Goal: Transaction & Acquisition: Purchase product/service

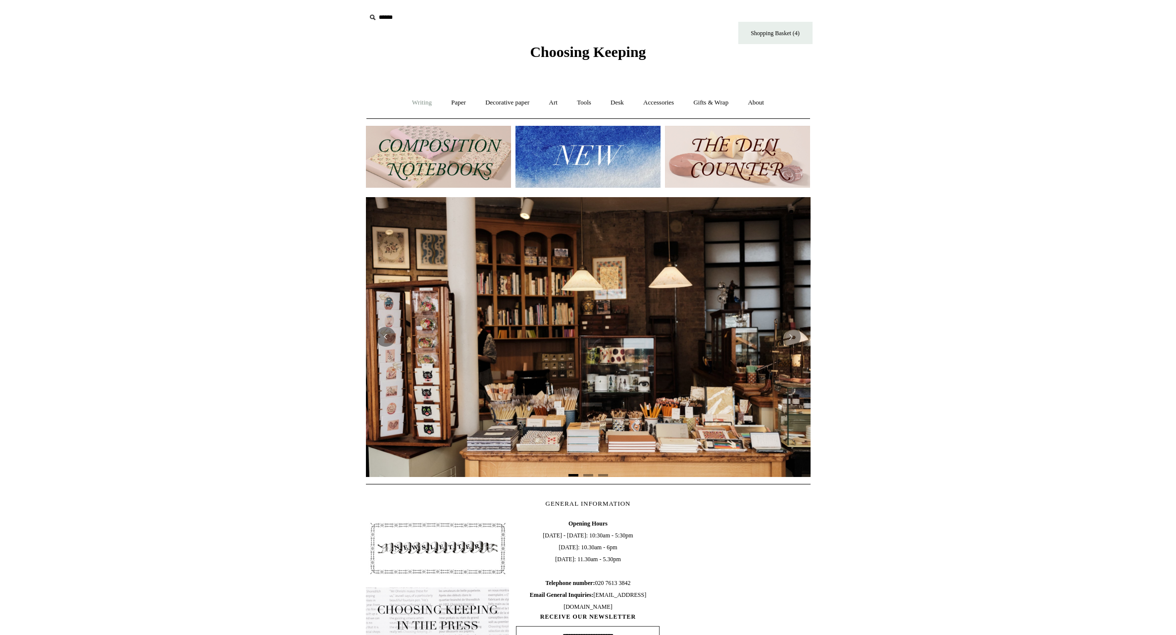
click at [414, 99] on link "Writing +" at bounding box center [422, 103] width 38 height 26
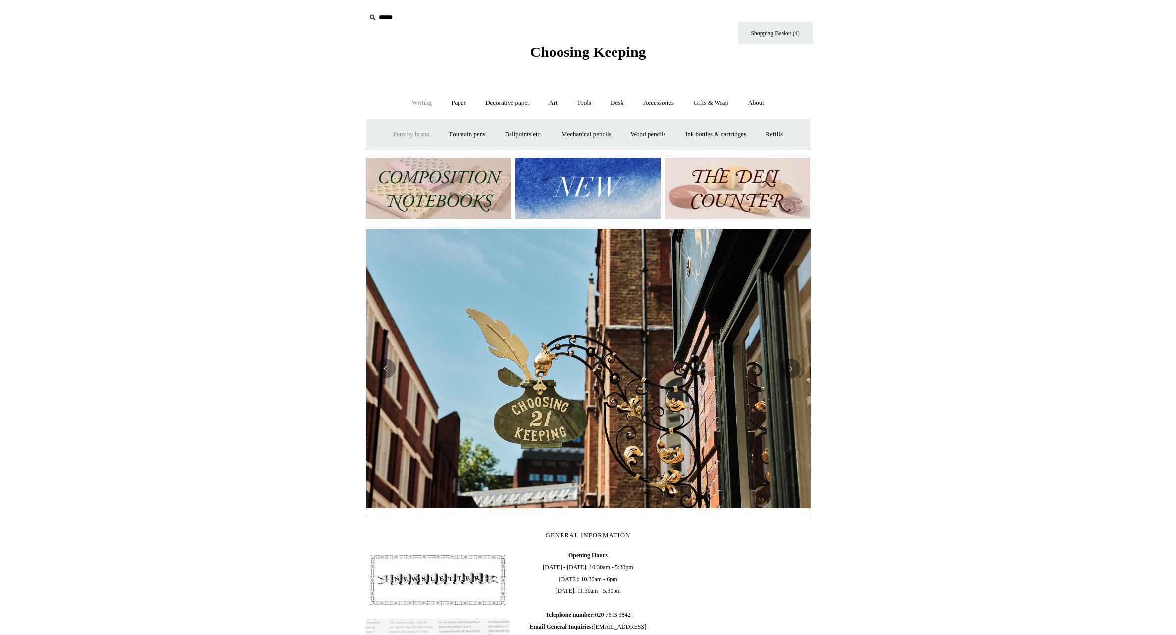
scroll to position [0, 445]
drag, startPoint x: 513, startPoint y: 132, endPoint x: 506, endPoint y: 132, distance: 6.9
click at [513, 132] on link "Ballpoints etc. +" at bounding box center [523, 134] width 55 height 26
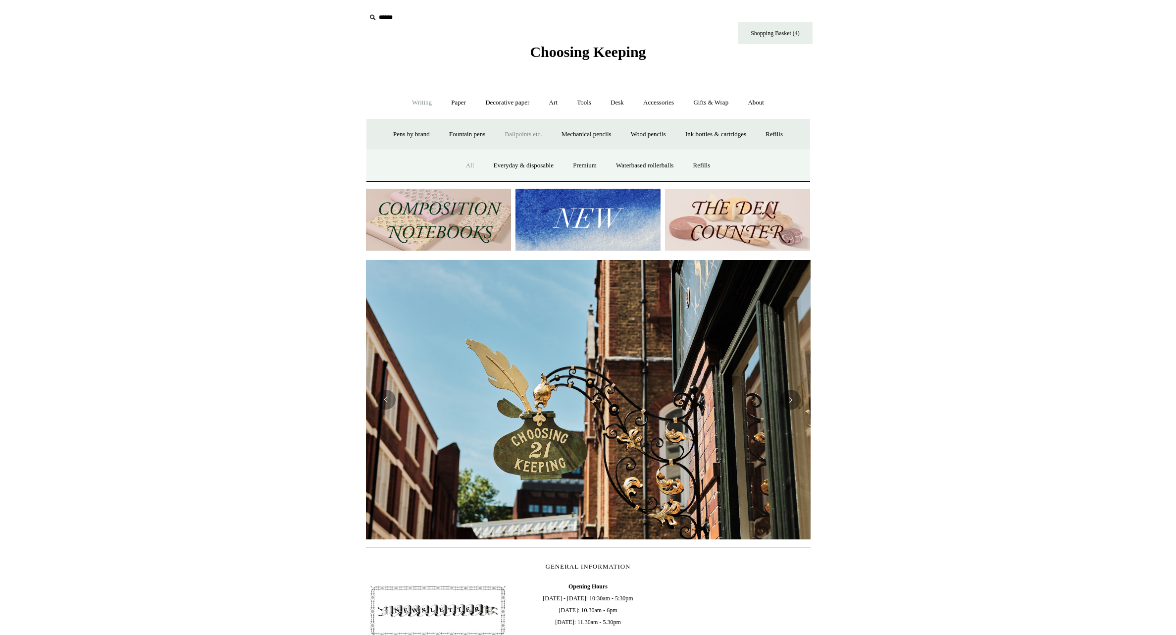
click at [464, 166] on link "All" at bounding box center [470, 165] width 26 height 26
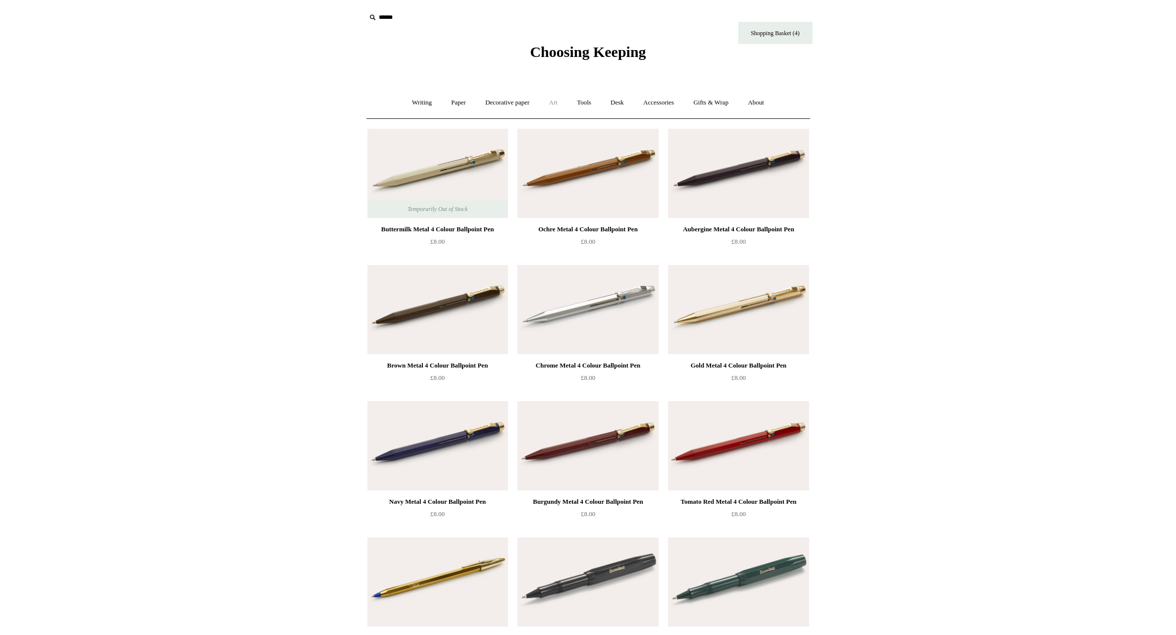
drag, startPoint x: 556, startPoint y: 104, endPoint x: 550, endPoint y: 110, distance: 8.1
click at [556, 105] on link "Art +" at bounding box center [553, 103] width 26 height 26
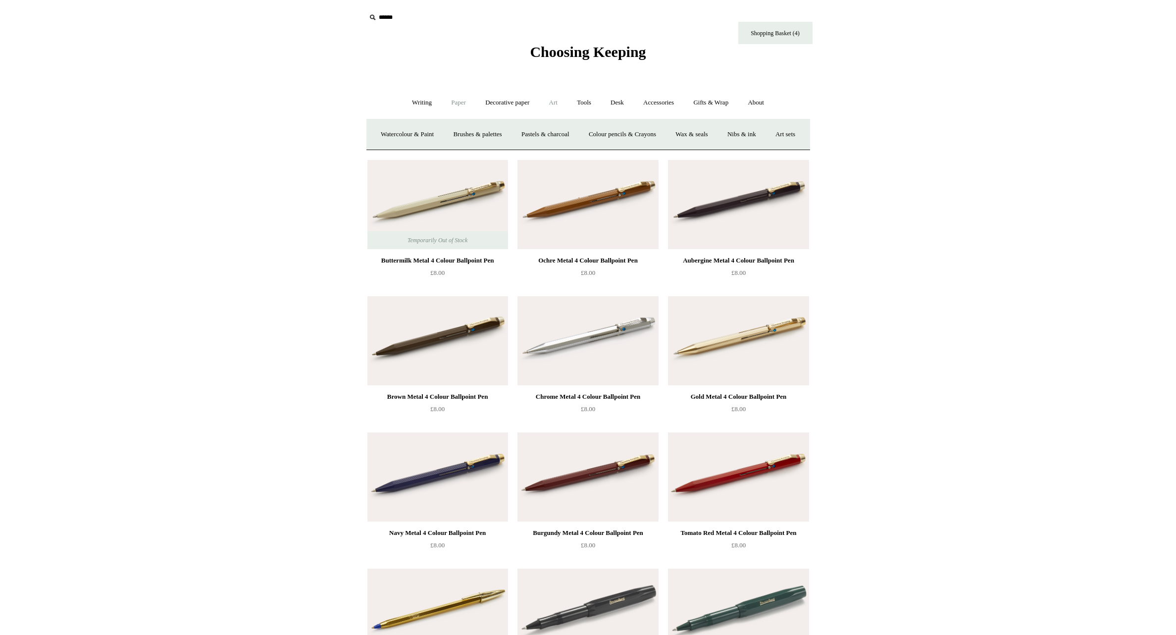
click at [457, 105] on link "Paper +" at bounding box center [458, 103] width 33 height 26
click at [573, 133] on link "Sketchbooks +" at bounding box center [573, 134] width 50 height 26
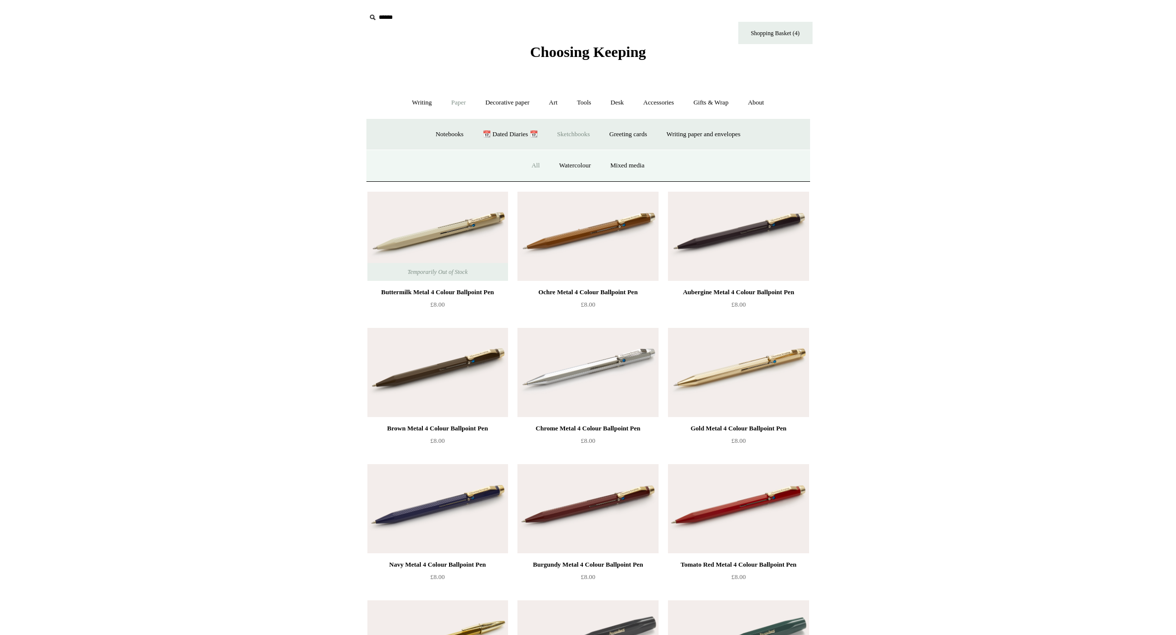
click at [534, 166] on link "All" at bounding box center [535, 165] width 26 height 26
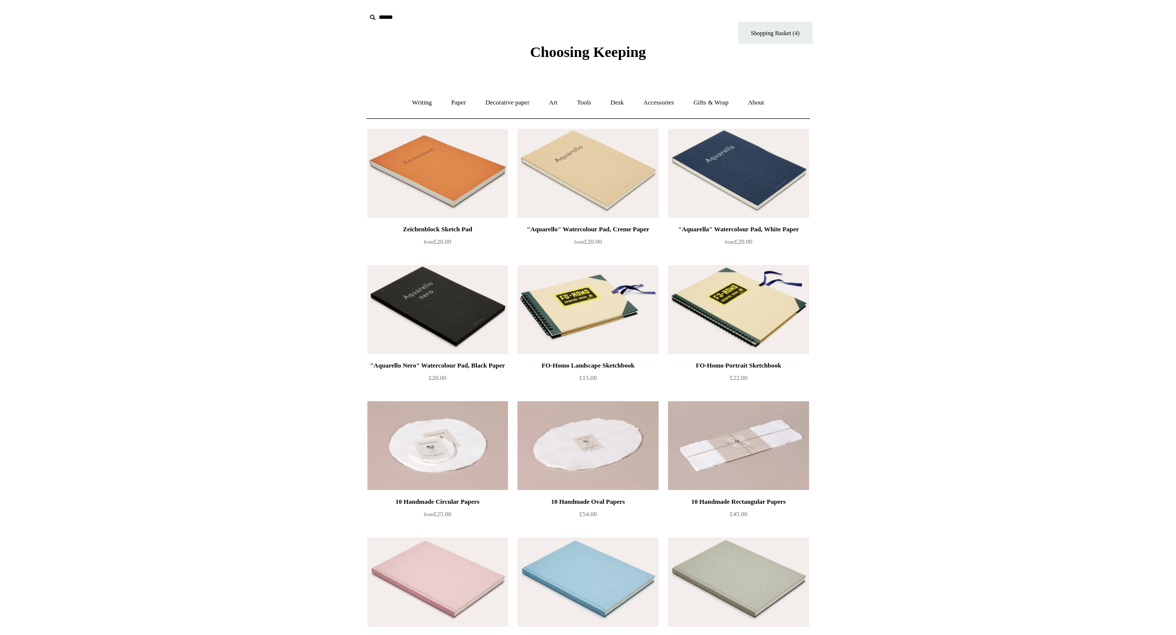
click at [455, 188] on img at bounding box center [437, 173] width 141 height 89
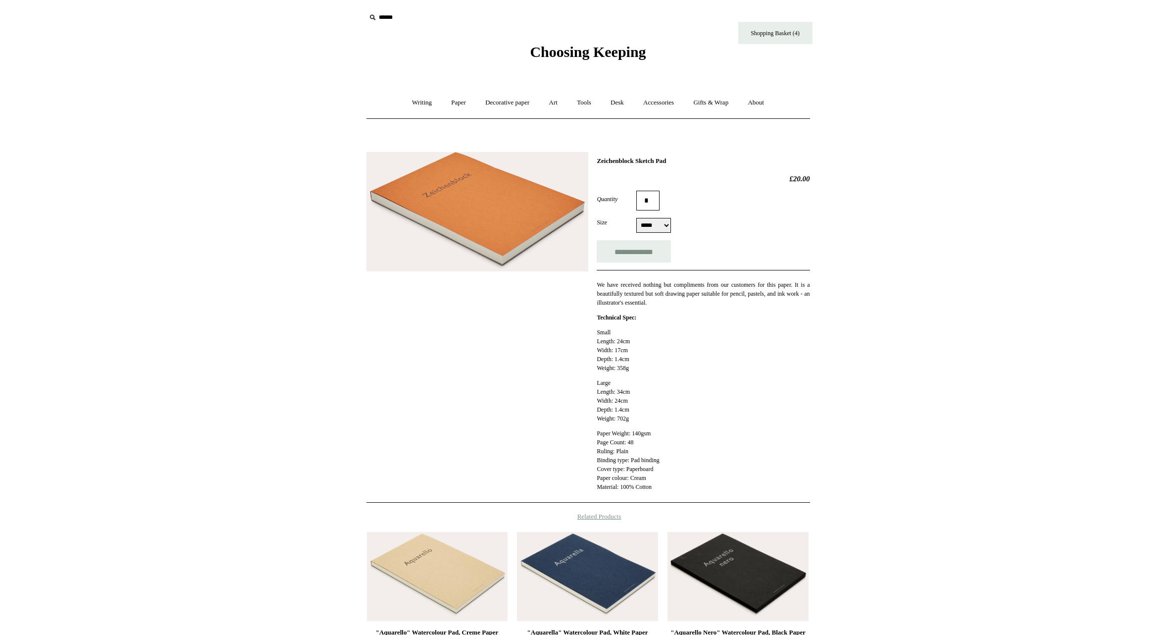
select select "*****"
drag, startPoint x: 650, startPoint y: 201, endPoint x: 630, endPoint y: 202, distance: 20.3
click at [630, 202] on div "Quantity *" at bounding box center [703, 201] width 213 height 20
type input "*"
click at [630, 250] on input "**********" at bounding box center [634, 251] width 74 height 22
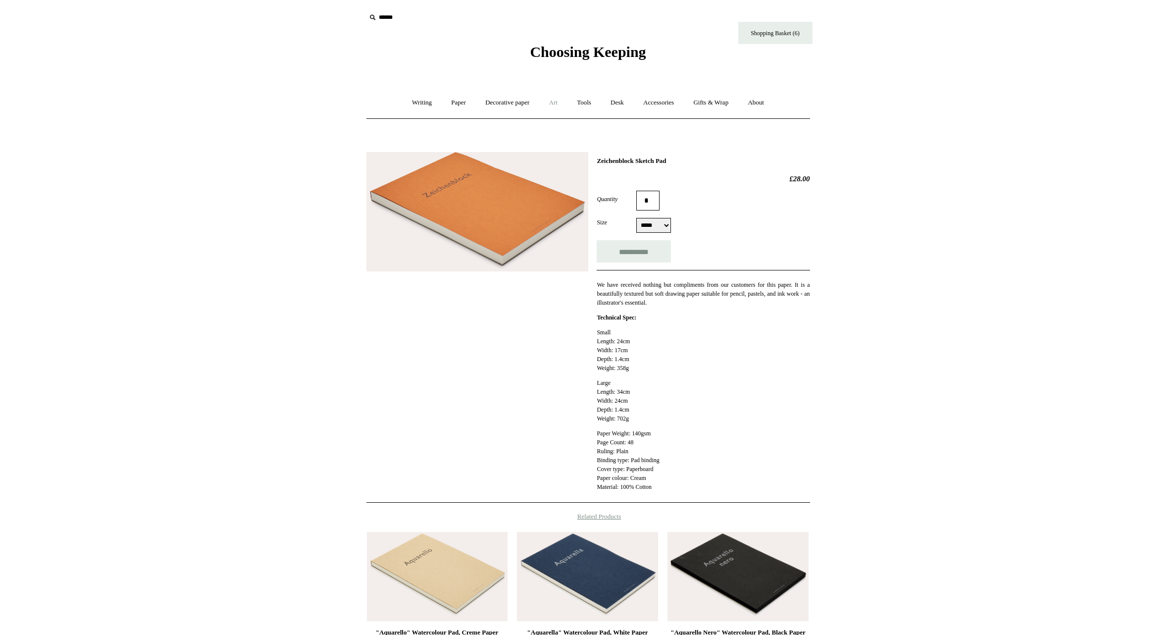
type input "**********"
click at [557, 103] on link "Art +" at bounding box center [553, 103] width 26 height 26
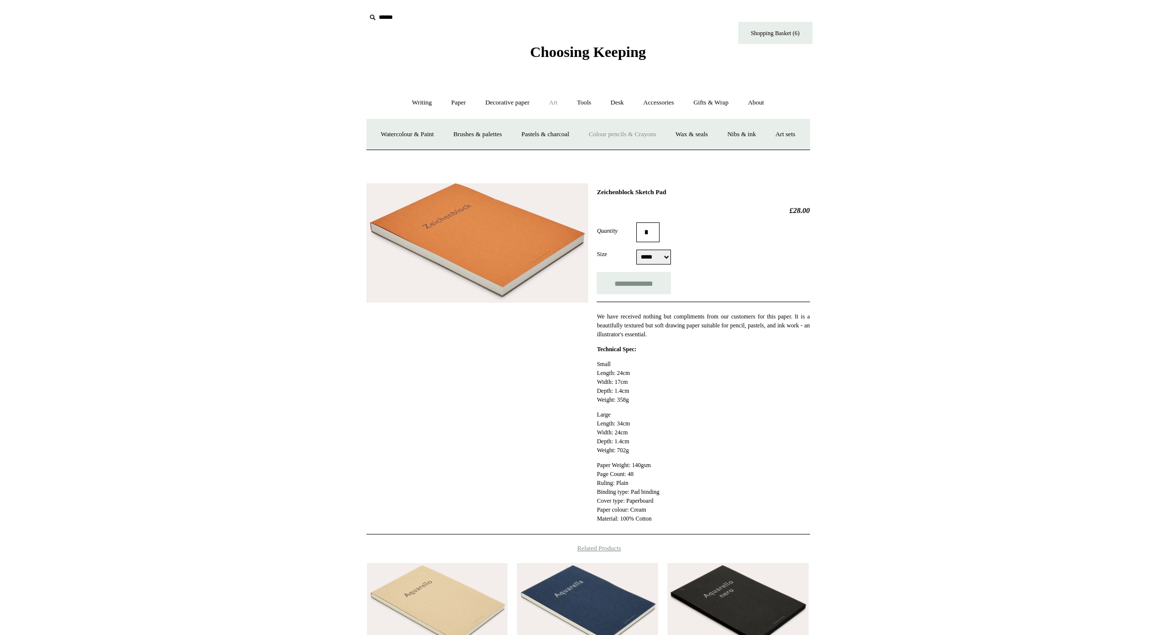
click at [643, 132] on link "Colour pencils & Crayons" at bounding box center [622, 134] width 85 height 26
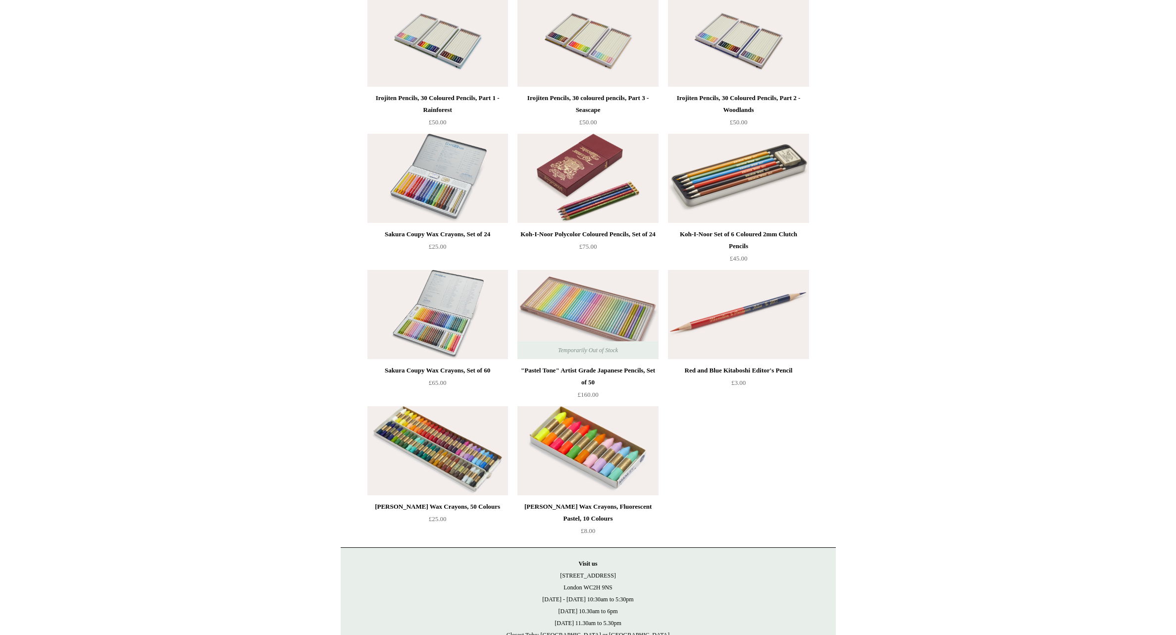
scroll to position [134, 0]
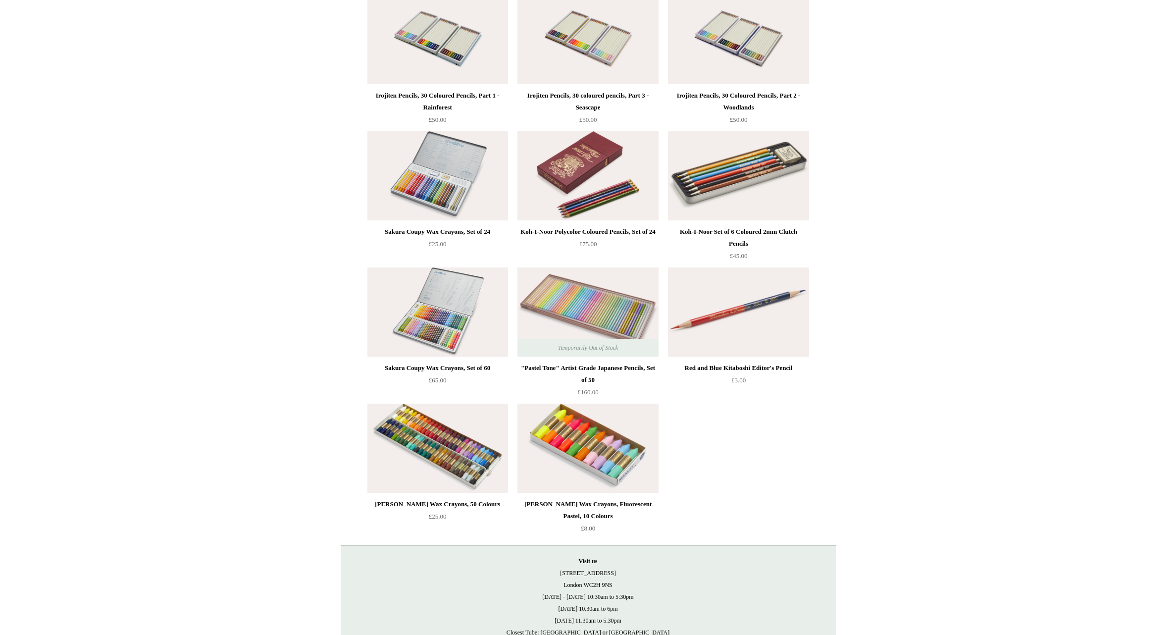
click at [433, 430] on img at bounding box center [437, 447] width 141 height 89
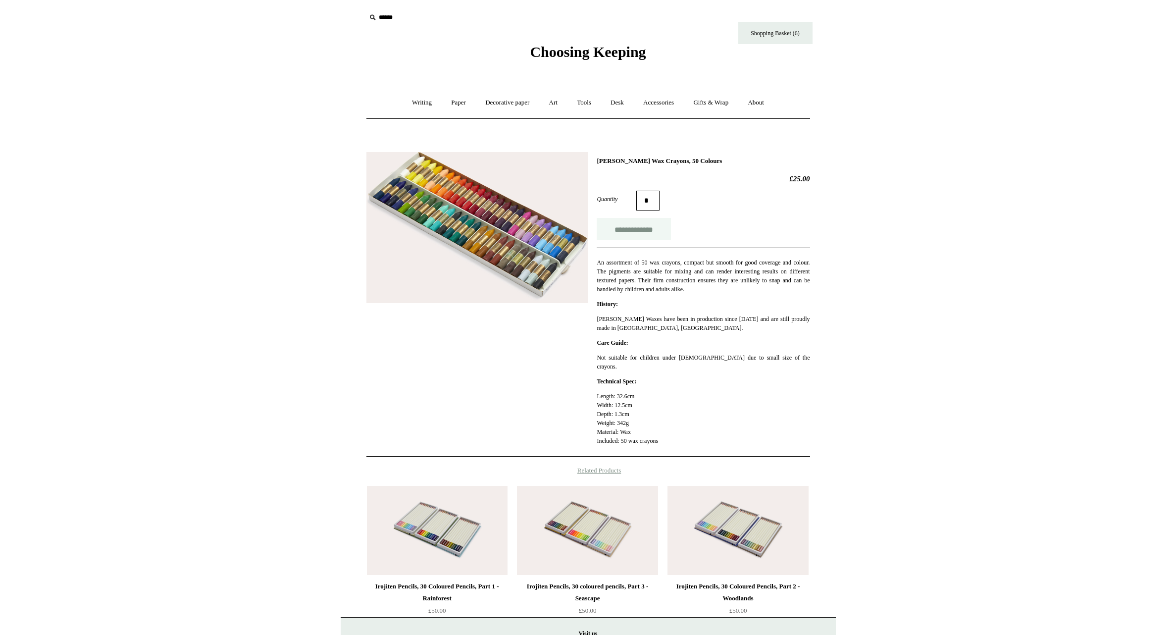
drag, startPoint x: 619, startPoint y: 234, endPoint x: 608, endPoint y: 233, distance: 11.4
click at [619, 234] on input "**********" at bounding box center [634, 229] width 74 height 22
type input "**********"
click at [552, 99] on link "Art +" at bounding box center [553, 103] width 26 height 26
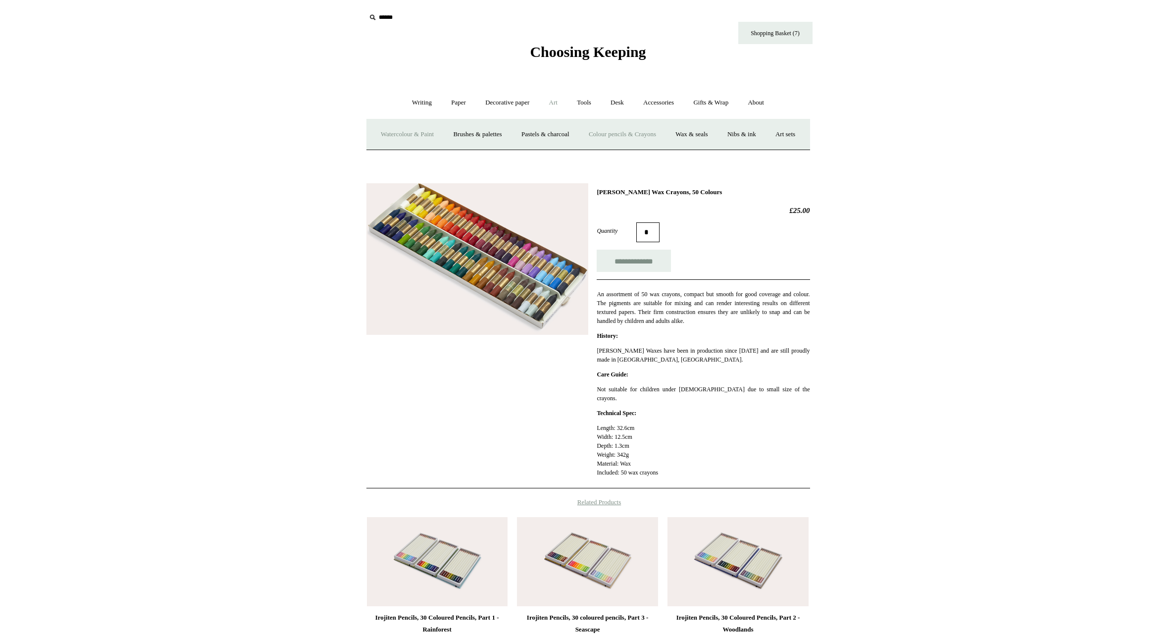
click at [425, 135] on link "Watercolour & Paint" at bounding box center [407, 134] width 71 height 26
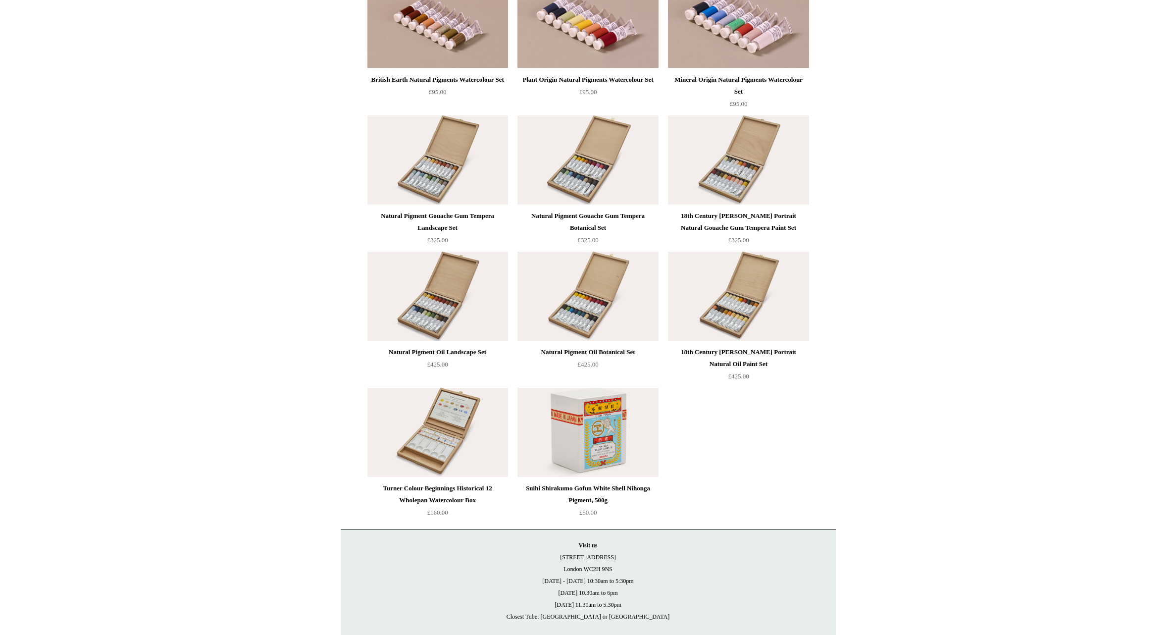
scroll to position [1909, 0]
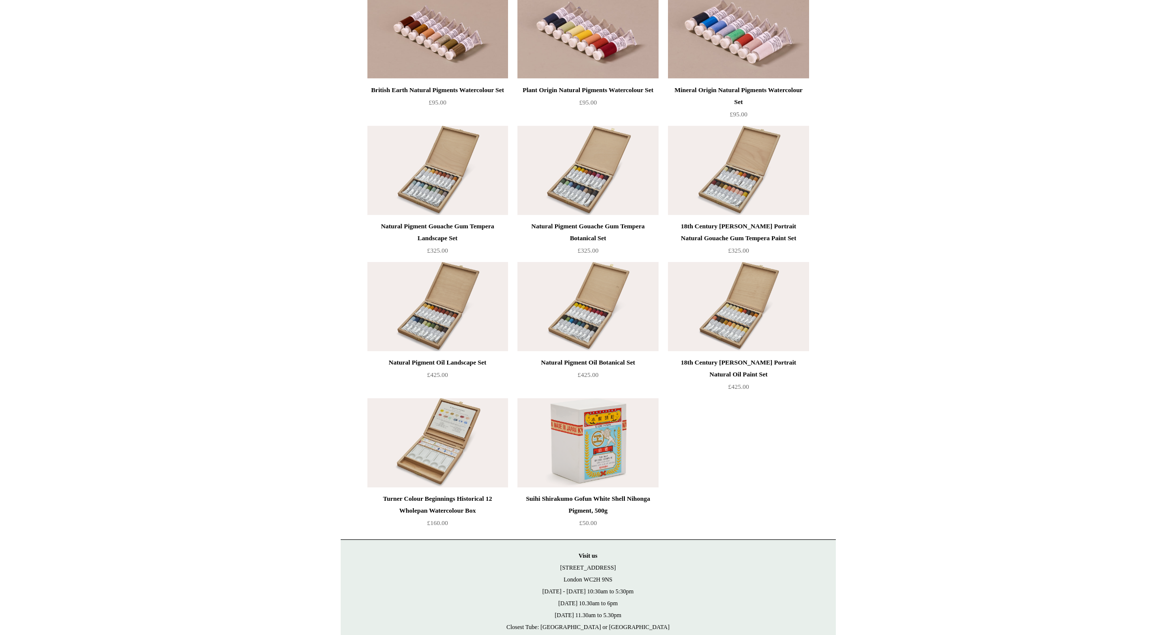
click at [575, 182] on img at bounding box center [587, 170] width 141 height 89
